Goal: Transaction & Acquisition: Download file/media

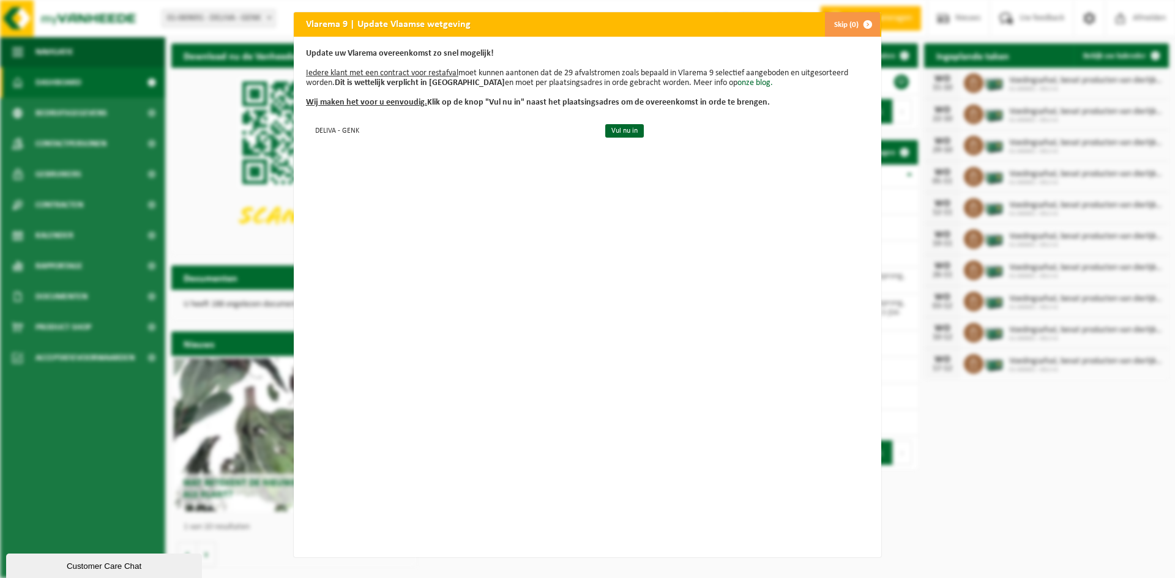
click at [865, 23] on span "button" at bounding box center [867, 24] width 24 height 24
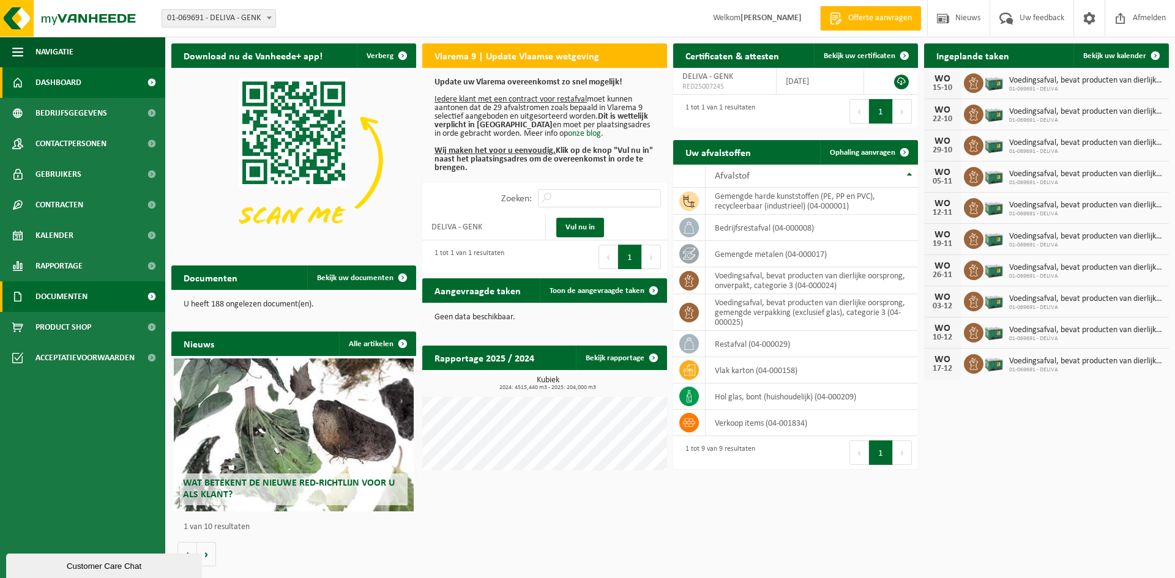
click at [76, 297] on span "Documenten" at bounding box center [61, 296] width 52 height 31
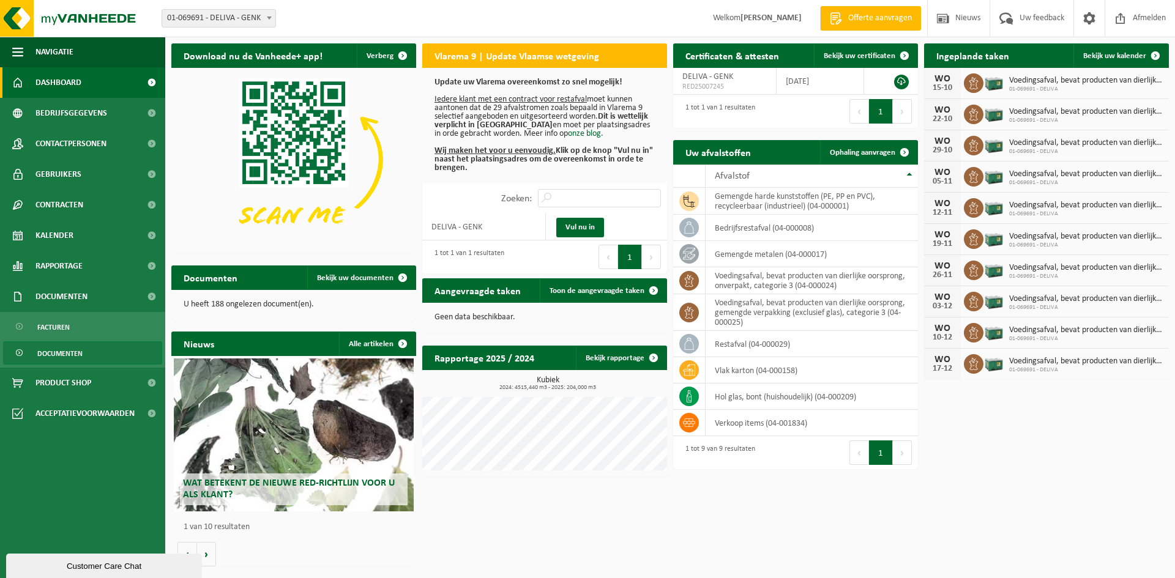
click at [68, 351] on span "Documenten" at bounding box center [59, 353] width 45 height 23
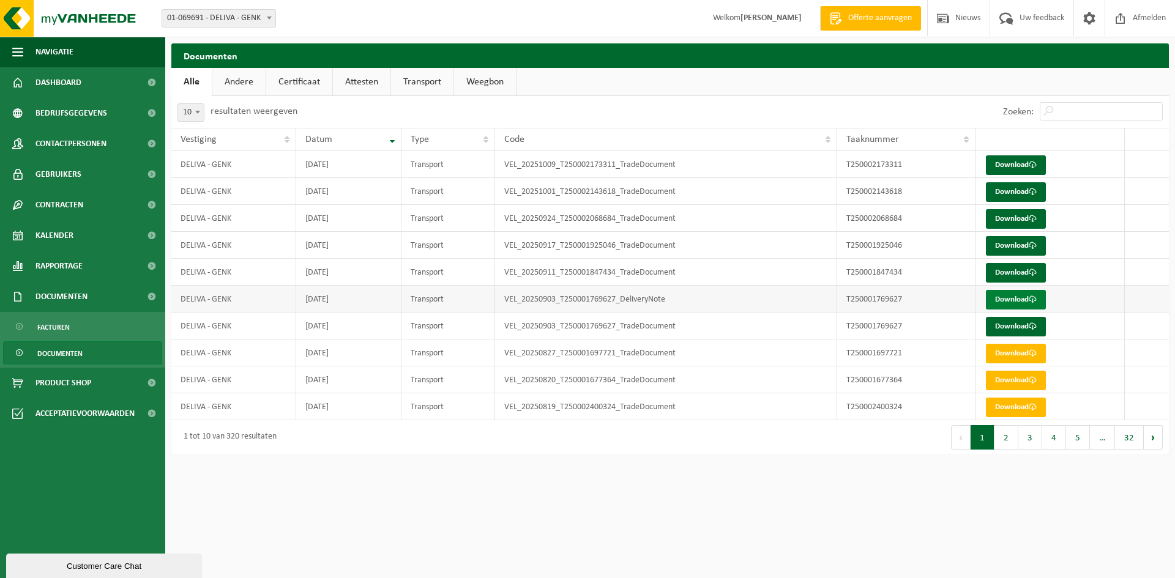
click at [1035, 296] on link "Download" at bounding box center [1016, 300] width 60 height 20
click at [1018, 328] on link "Download" at bounding box center [1016, 327] width 60 height 20
click at [1022, 275] on link "Download" at bounding box center [1016, 273] width 60 height 20
click at [996, 249] on link "Download" at bounding box center [1016, 246] width 60 height 20
click at [996, 223] on link "Download" at bounding box center [1016, 219] width 60 height 20
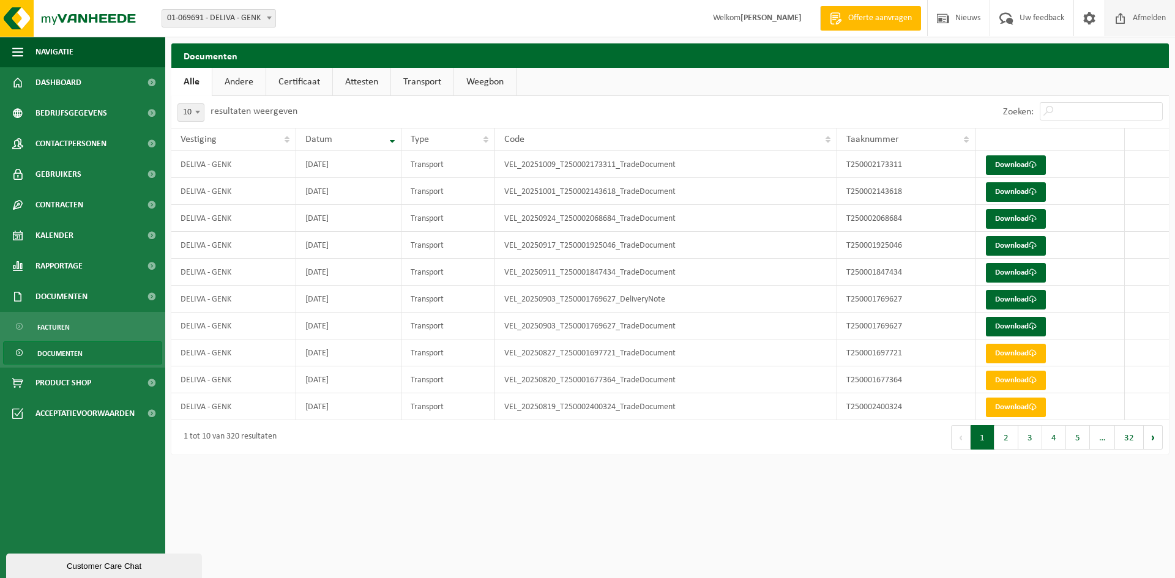
click at [1139, 21] on span "Afmelden" at bounding box center [1149, 18] width 39 height 36
